Goal: Task Accomplishment & Management: Manage account settings

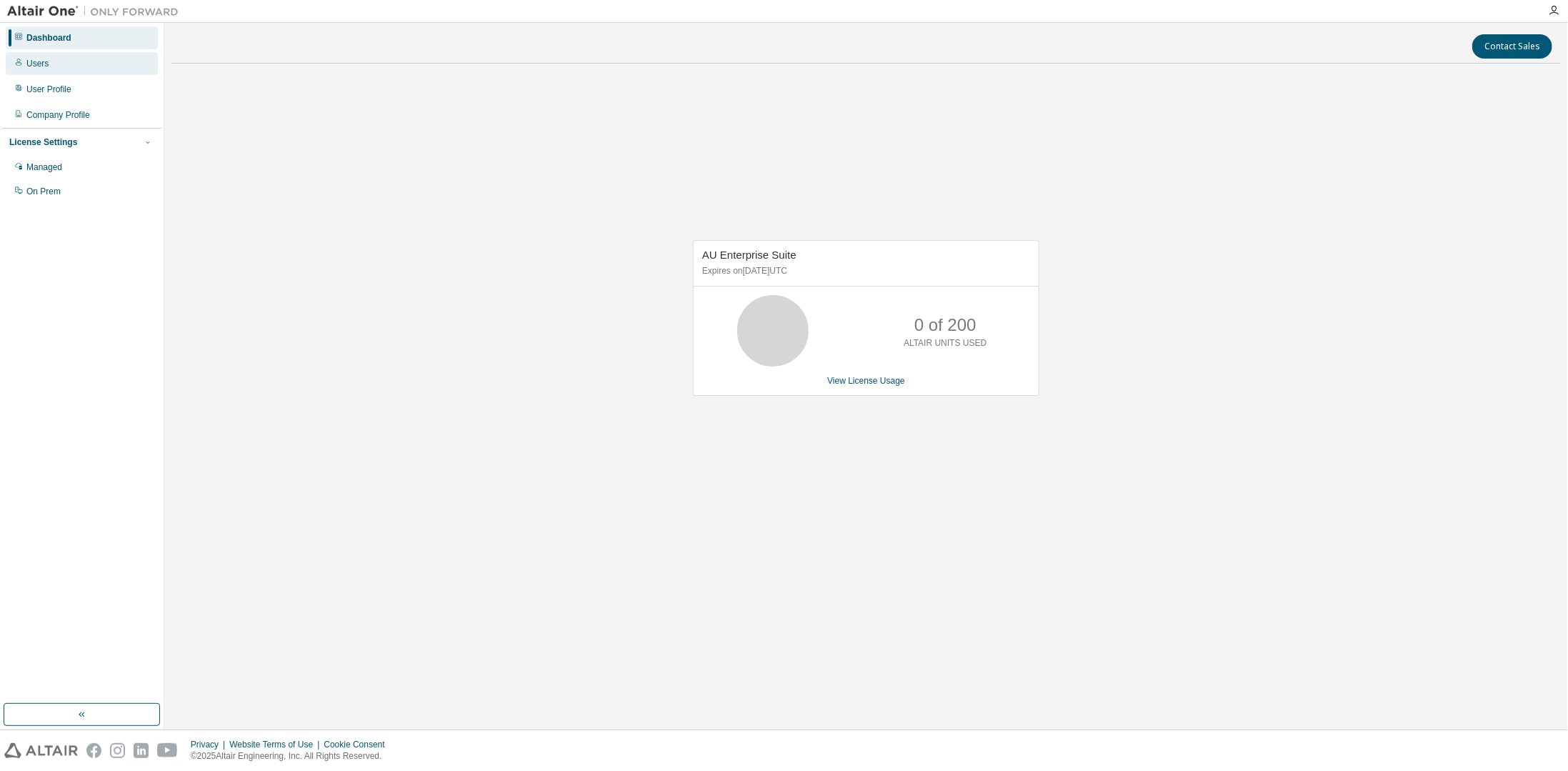
click at [40, 66] on div "Users" at bounding box center [37, 64] width 22 height 12
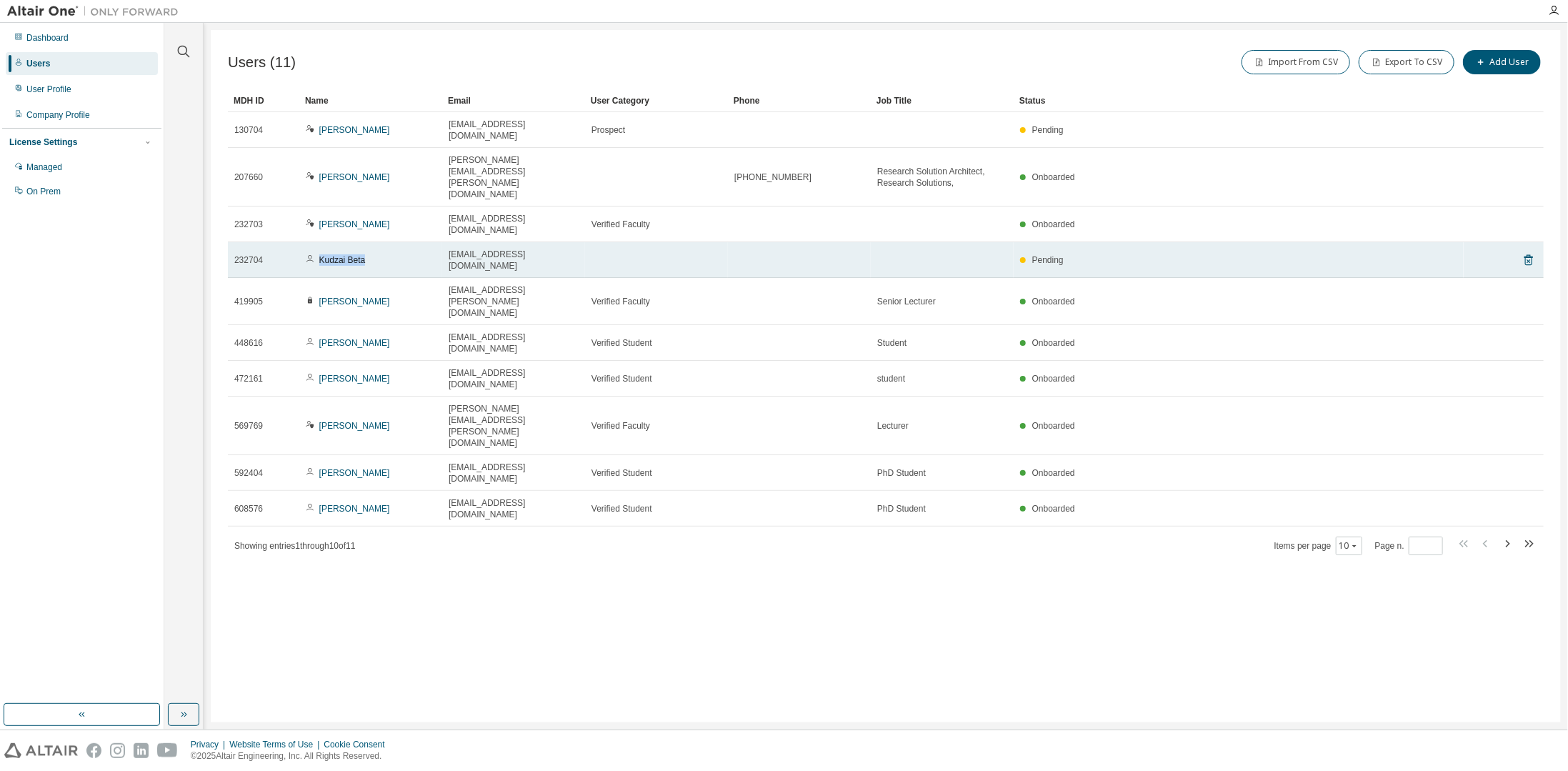
drag, startPoint x: 371, startPoint y: 211, endPoint x: 318, endPoint y: 206, distance: 53.2
click at [318, 254] on div "Kudzai Beta" at bounding box center [370, 260] width 130 height 12
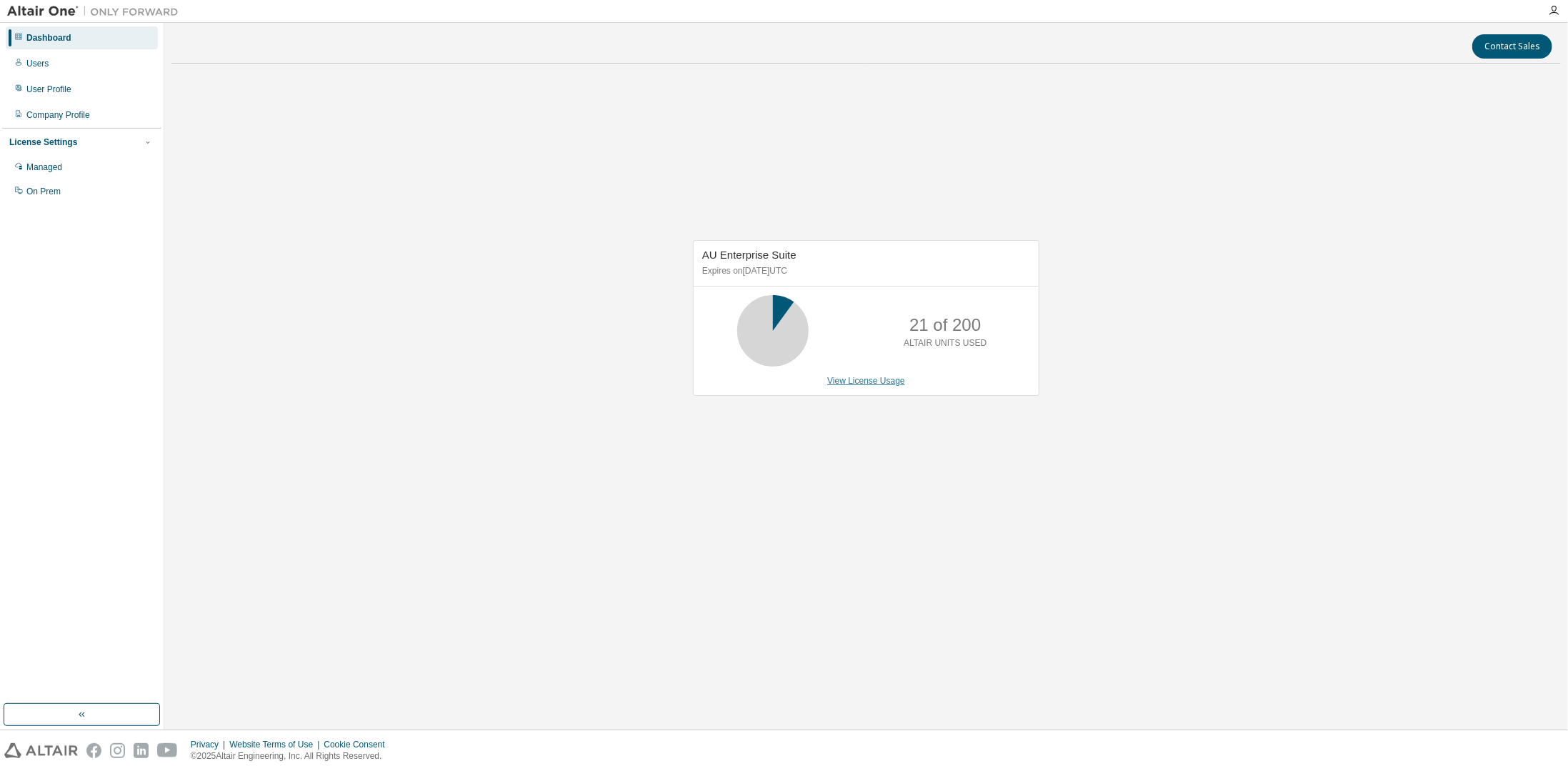
click at [872, 385] on link "View License Usage" at bounding box center [866, 381] width 78 height 10
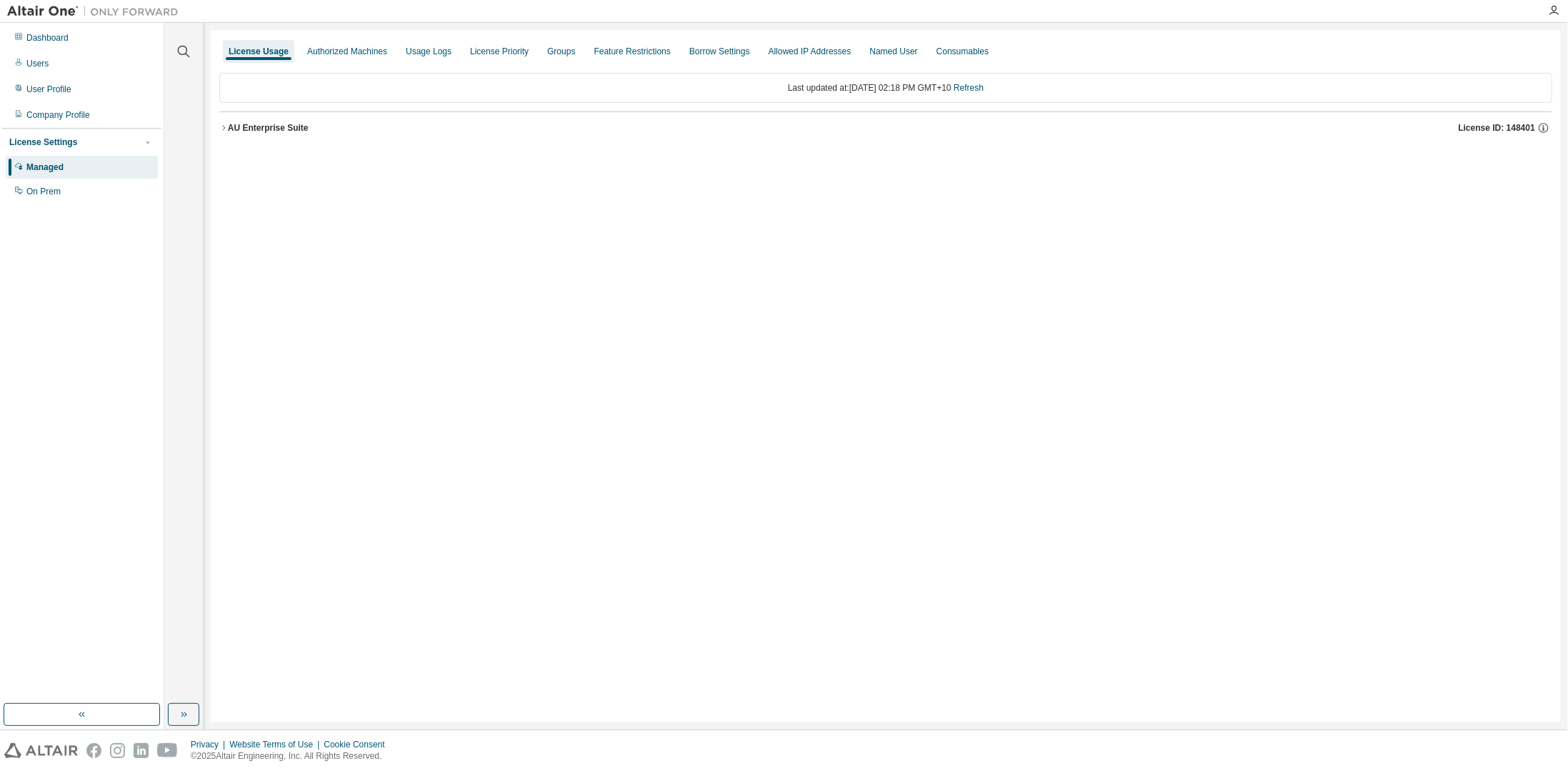
click at [225, 125] on icon "button" at bounding box center [222, 127] width 8 height 8
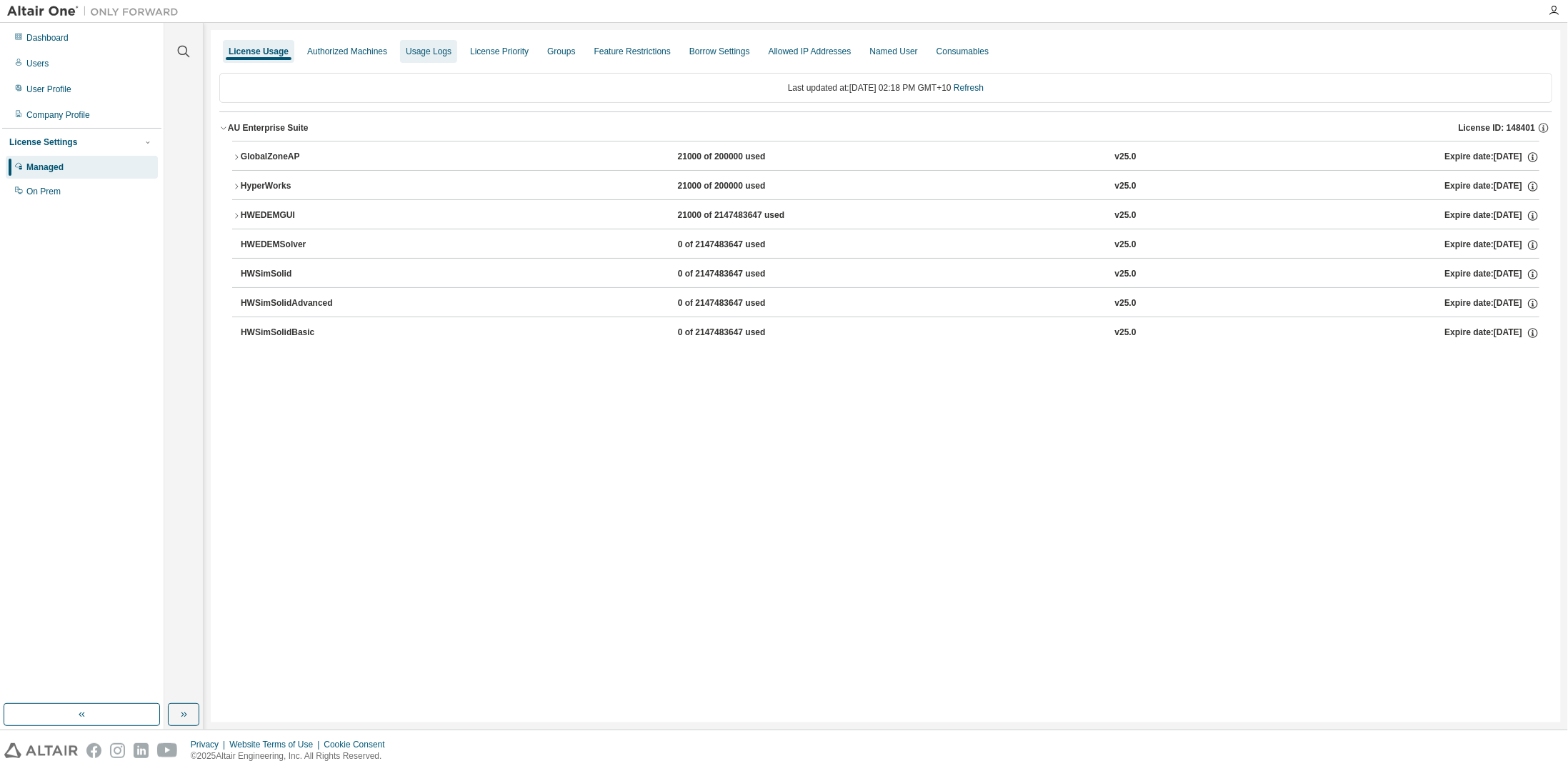
click at [407, 56] on div "Usage Logs" at bounding box center [429, 51] width 45 height 12
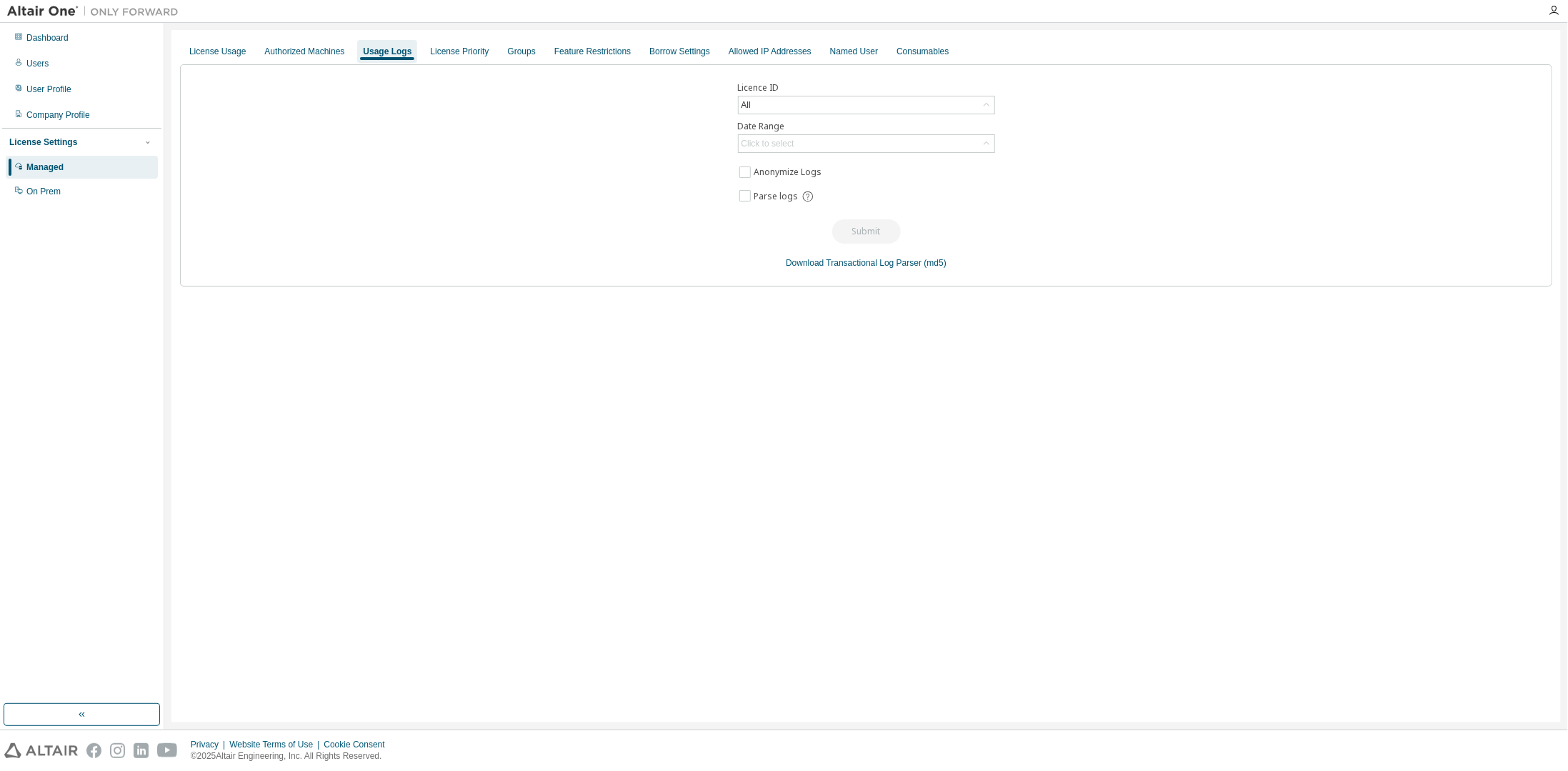
click at [351, 54] on div "License Usage Authorized Machines Usage Logs License Priority Groups Feature Re…" at bounding box center [865, 51] width 1372 height 25
click at [225, 54] on div "License Usage" at bounding box center [217, 51] width 56 height 12
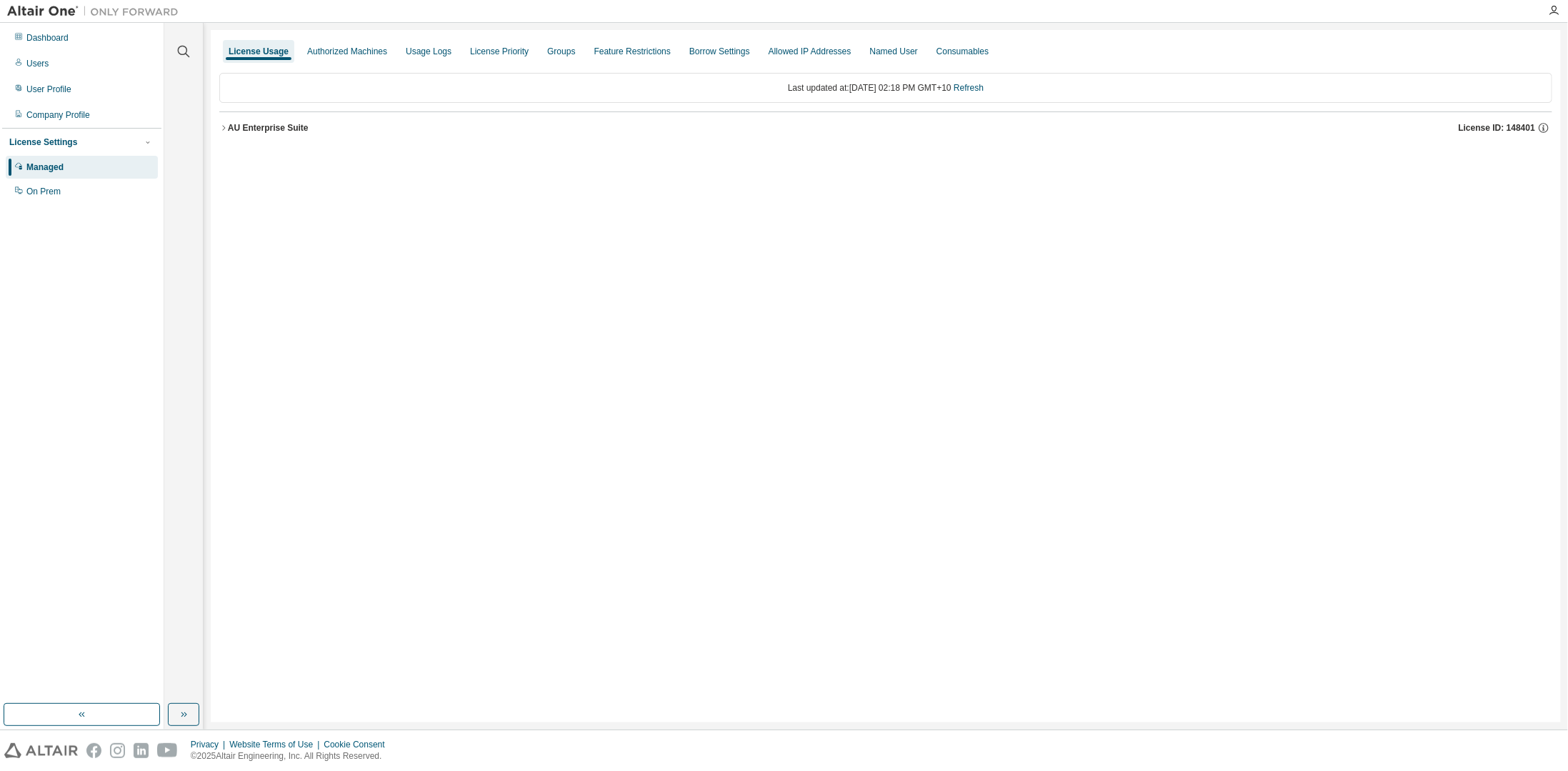
click at [223, 129] on icon "button" at bounding box center [222, 127] width 8 height 8
